Goal: Task Accomplishment & Management: Manage account settings

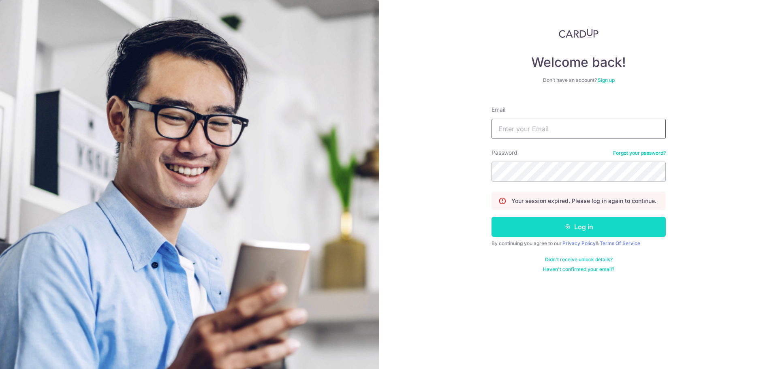
type input "[EMAIL_ADDRESS][DOMAIN_NAME]"
click at [533, 232] on button "Log in" at bounding box center [579, 227] width 174 height 20
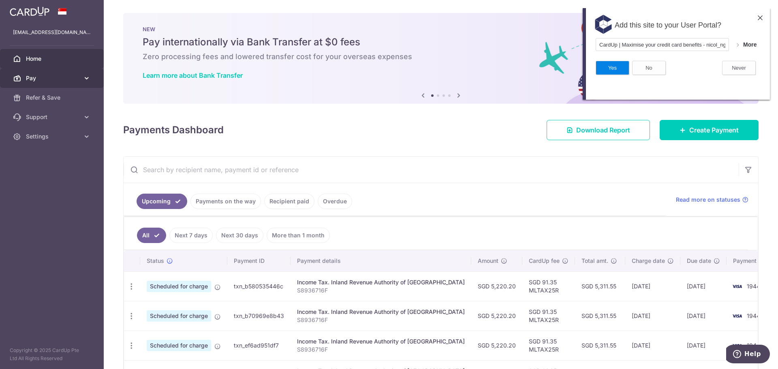
click at [66, 79] on span "Pay" at bounding box center [53, 78] width 54 height 8
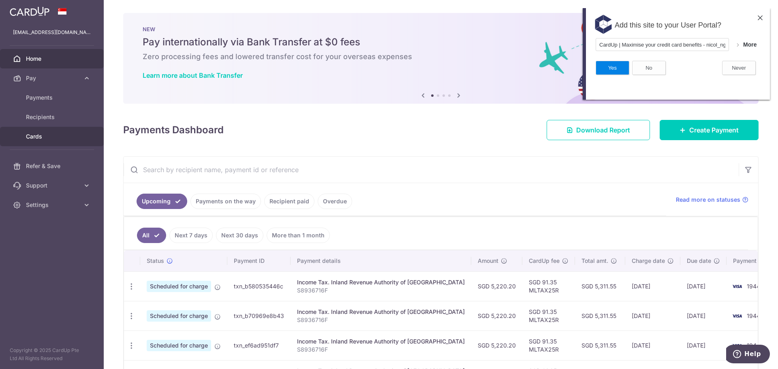
click at [34, 138] on span "Cards" at bounding box center [53, 137] width 54 height 8
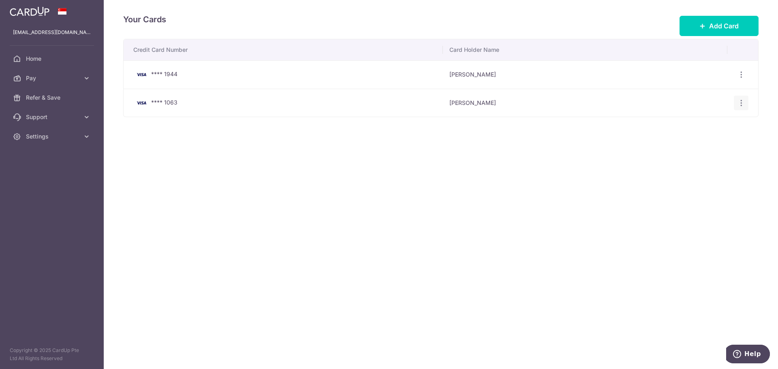
click at [739, 98] on div "View/Edit Delete" at bounding box center [741, 103] width 15 height 15
click at [741, 104] on icon "button" at bounding box center [741, 103] width 9 height 9
click at [743, 72] on icon "button" at bounding box center [741, 75] width 9 height 9
click at [745, 74] on icon "button" at bounding box center [741, 75] width 9 height 9
click at [741, 73] on icon "button" at bounding box center [741, 75] width 9 height 9
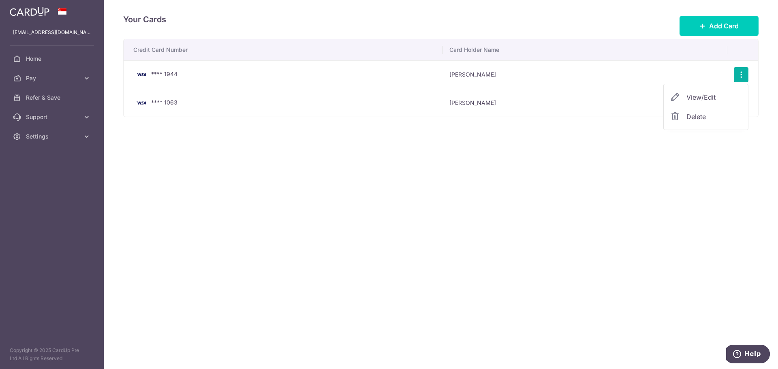
click at [702, 94] on span "View/Edit" at bounding box center [714, 97] width 55 height 10
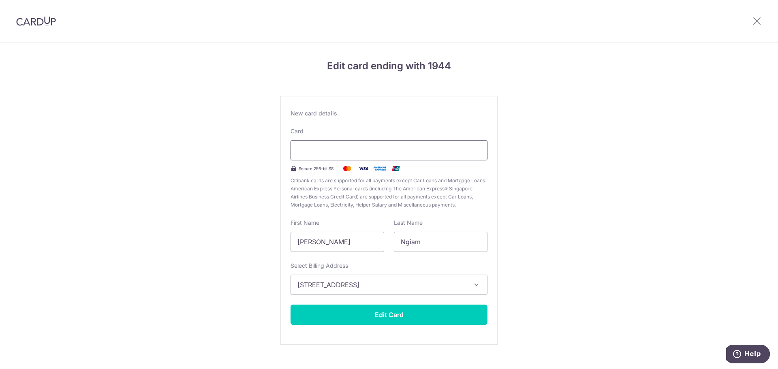
click at [352, 141] on div at bounding box center [389, 150] width 197 height 20
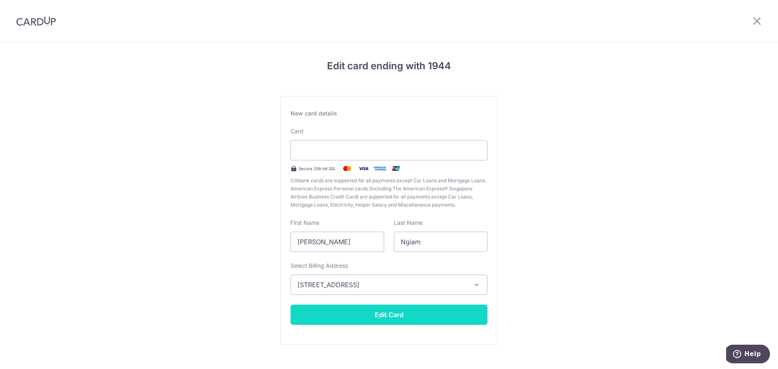
click at [460, 309] on button "Edit Card" at bounding box center [389, 315] width 197 height 20
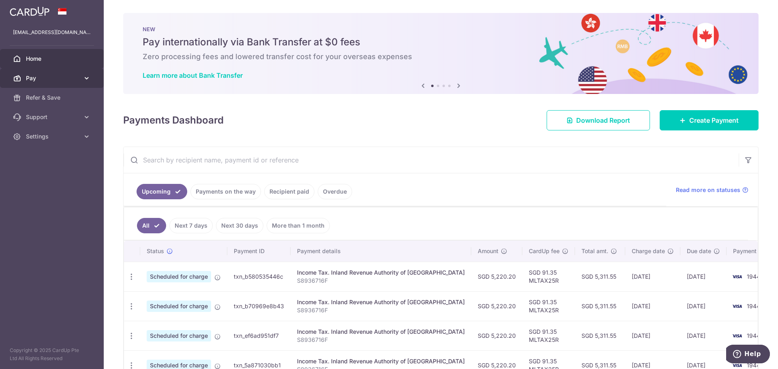
click at [66, 72] on link "Pay" at bounding box center [52, 78] width 104 height 19
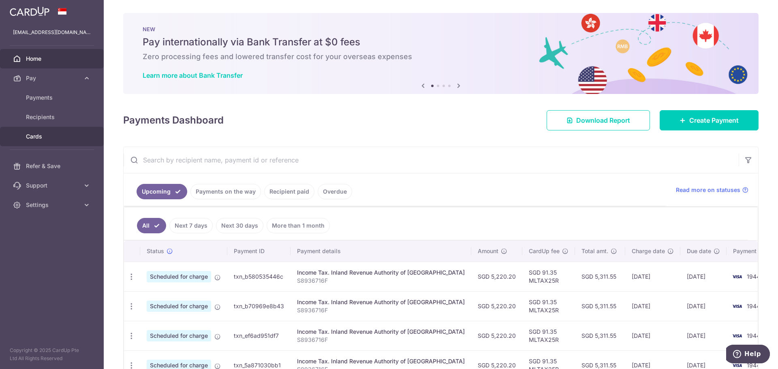
click at [40, 137] on span "Cards" at bounding box center [53, 137] width 54 height 8
